Goal: Information Seeking & Learning: Learn about a topic

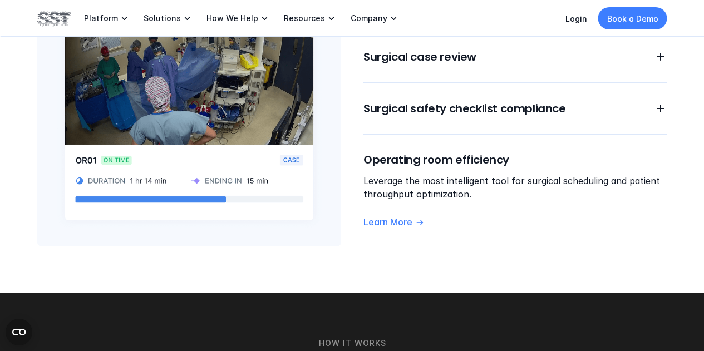
scroll to position [1058, 0]
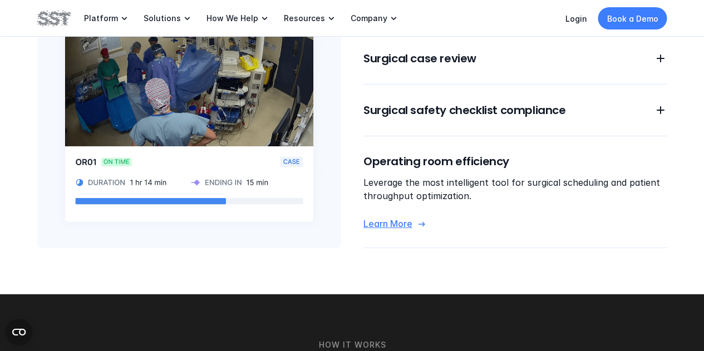
click at [391, 218] on p "Learn More" at bounding box center [388, 224] width 49 height 12
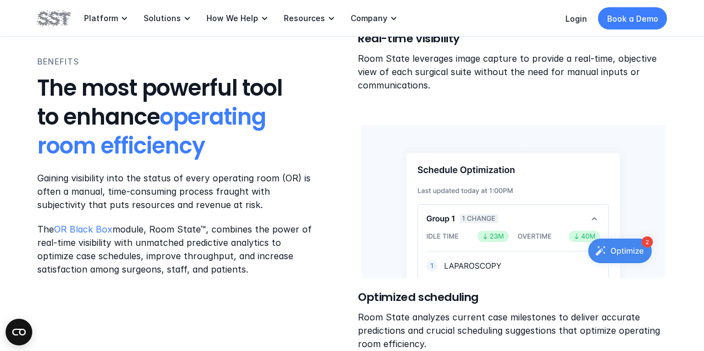
scroll to position [668, 0]
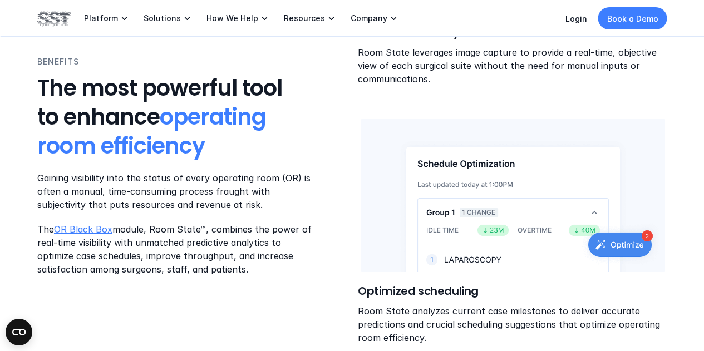
click at [93, 228] on link "OR Black Box" at bounding box center [83, 229] width 58 height 11
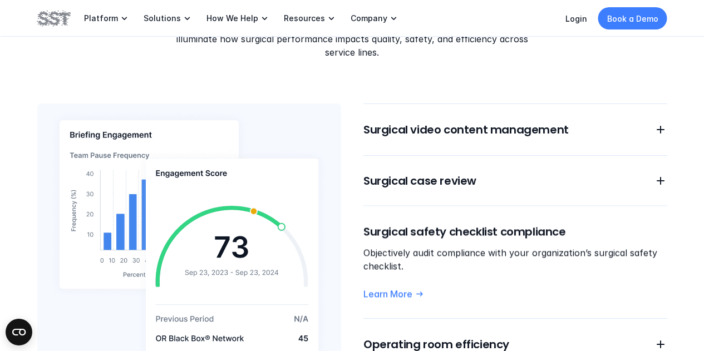
scroll to position [1002, 0]
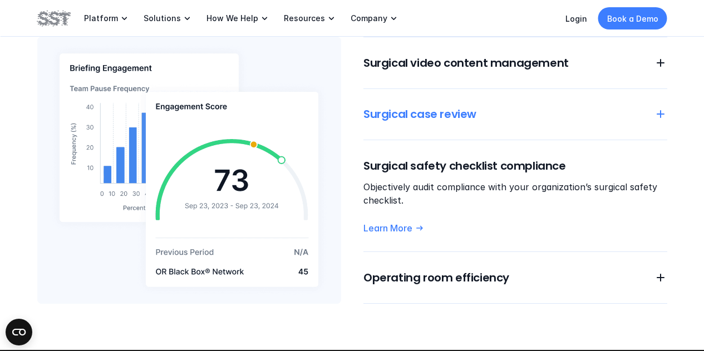
click at [659, 107] on icon at bounding box center [660, 113] width 13 height 13
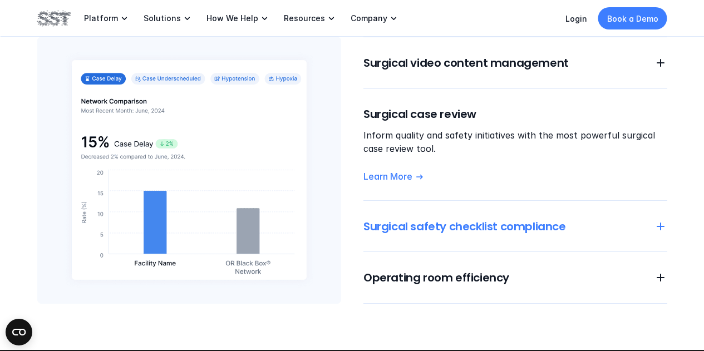
click at [663, 220] on icon at bounding box center [660, 226] width 13 height 13
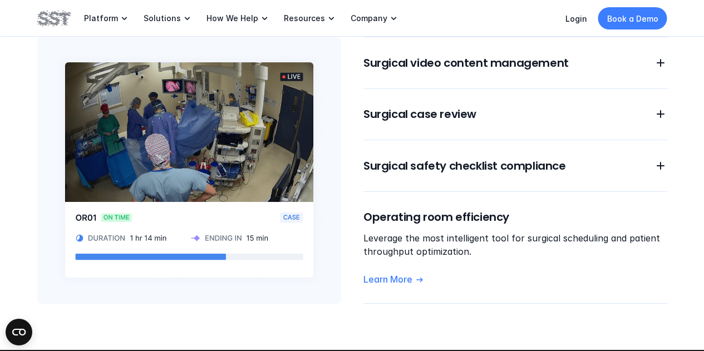
click at [344, 311] on div "MODULES One solution to drive surgical excellence Our all-in-one solution inclu…" at bounding box center [352, 101] width 704 height 497
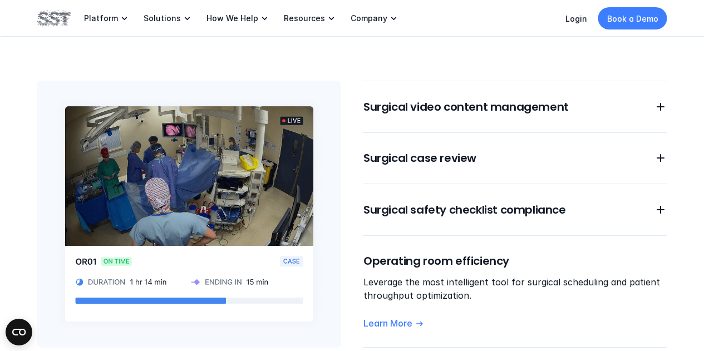
scroll to position [946, 0]
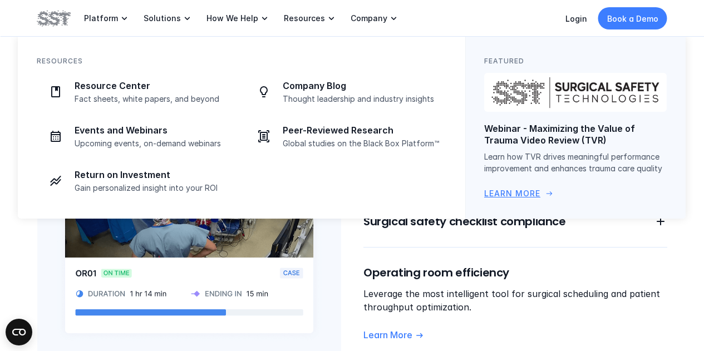
click at [509, 193] on p "Learn More" at bounding box center [512, 194] width 56 height 12
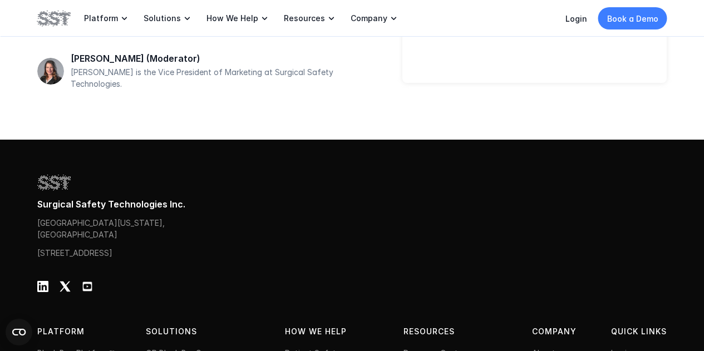
scroll to position [445, 0]
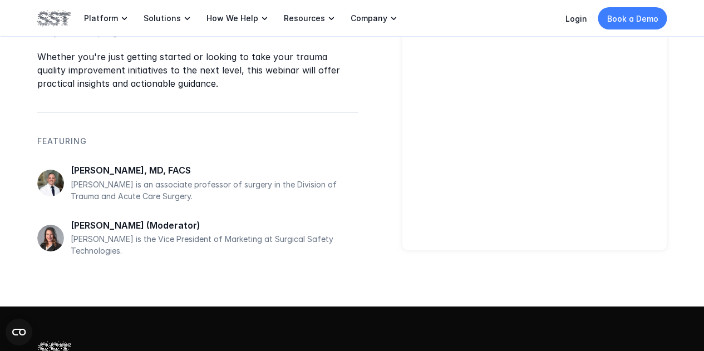
drag, startPoint x: 352, startPoint y: 256, endPoint x: 354, endPoint y: 249, distance: 7.3
click at [354, 249] on div "About Trauma video review (TVR) is transforming trauma quality and performance …" at bounding box center [352, 86] width 704 height 440
click at [95, 165] on p "[PERSON_NAME], MD, FACS" at bounding box center [215, 171] width 288 height 12
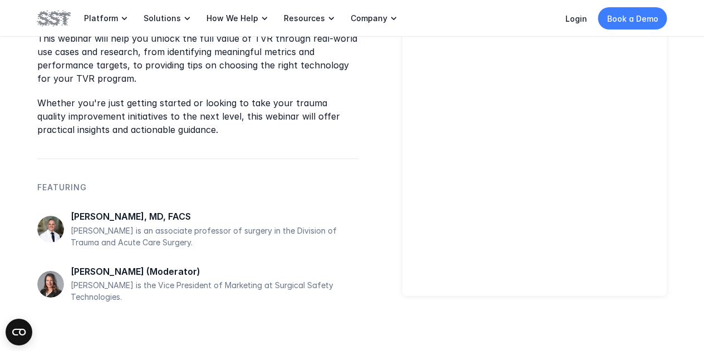
scroll to position [557, 0]
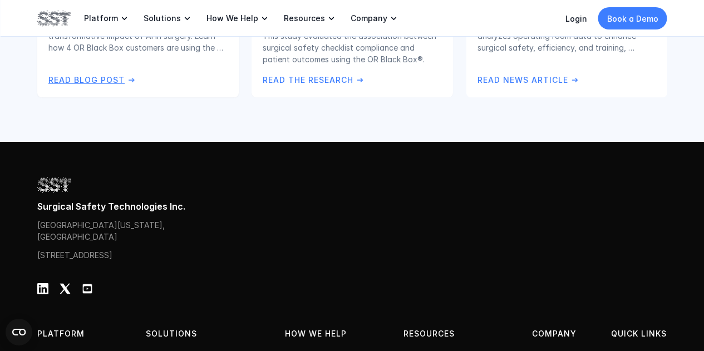
scroll to position [2156, 0]
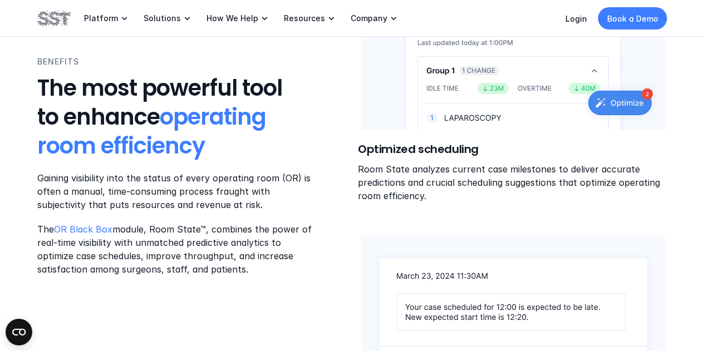
scroll to position [891, 0]
